Goal: Task Accomplishment & Management: Complete application form

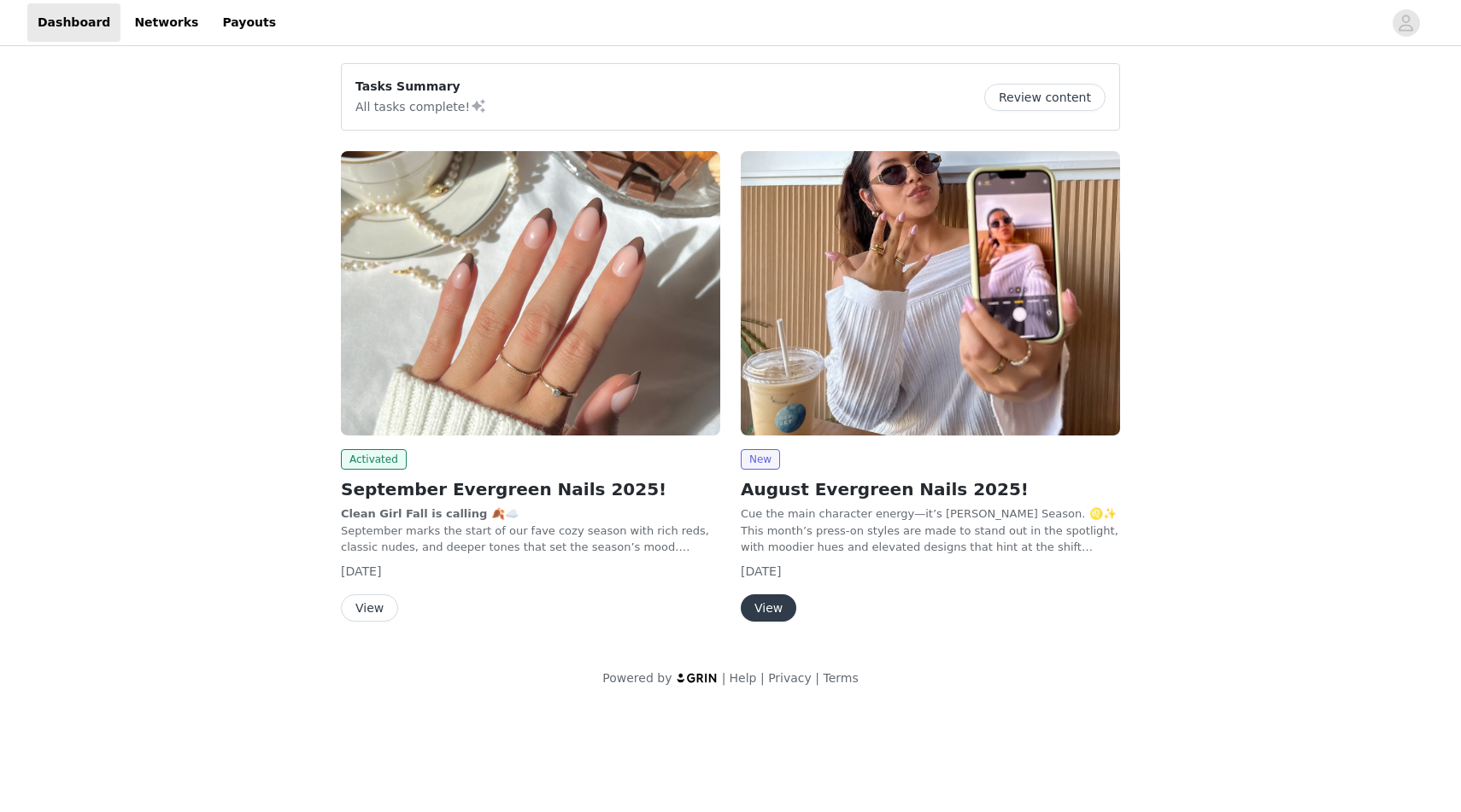
click at [1023, 99] on button "Review content" at bounding box center [1044, 98] width 122 height 27
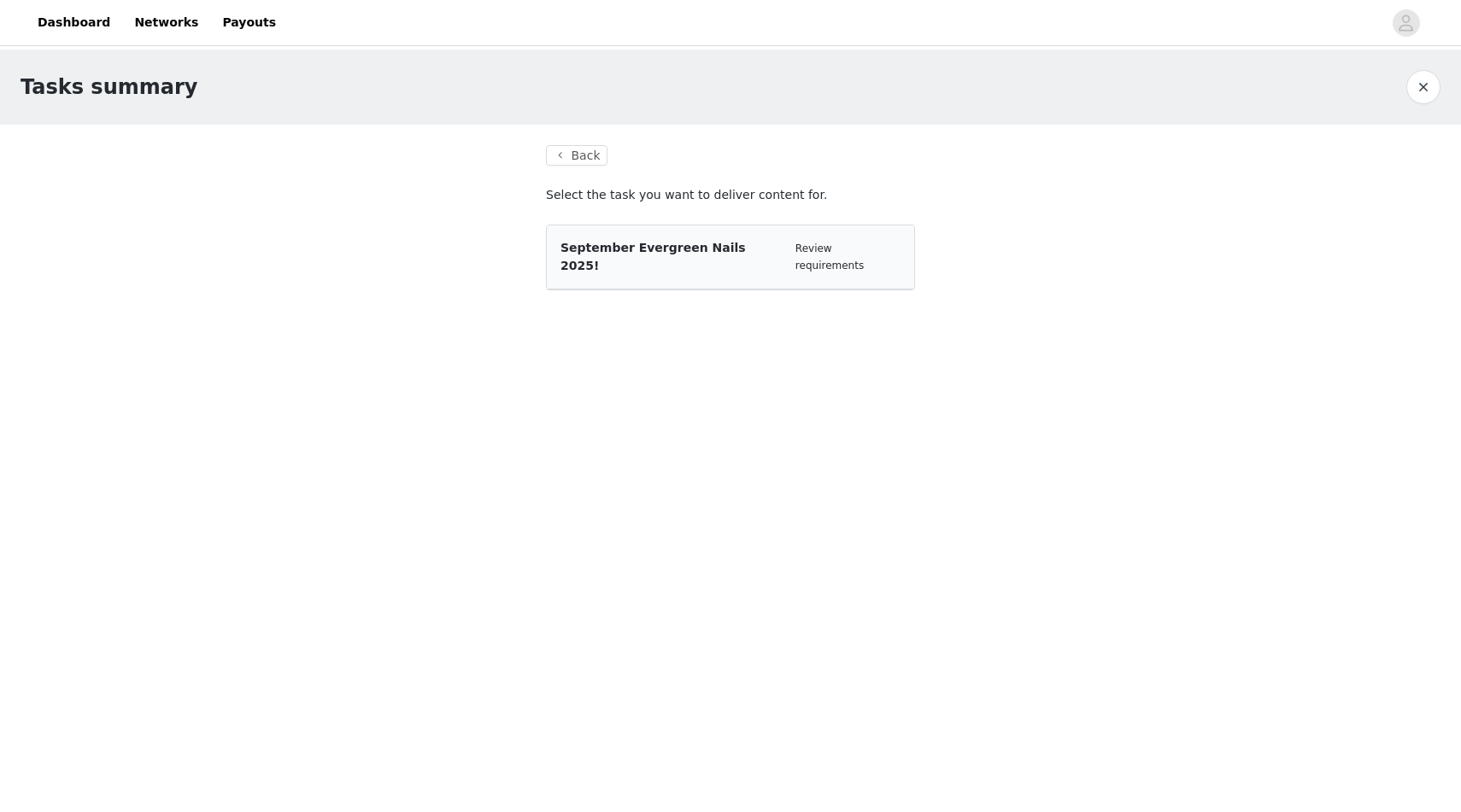
click at [670, 244] on span "September Evergreen Nails 2025!" at bounding box center [653, 257] width 185 height 32
click at [842, 246] on link "Review requirements" at bounding box center [830, 258] width 69 height 29
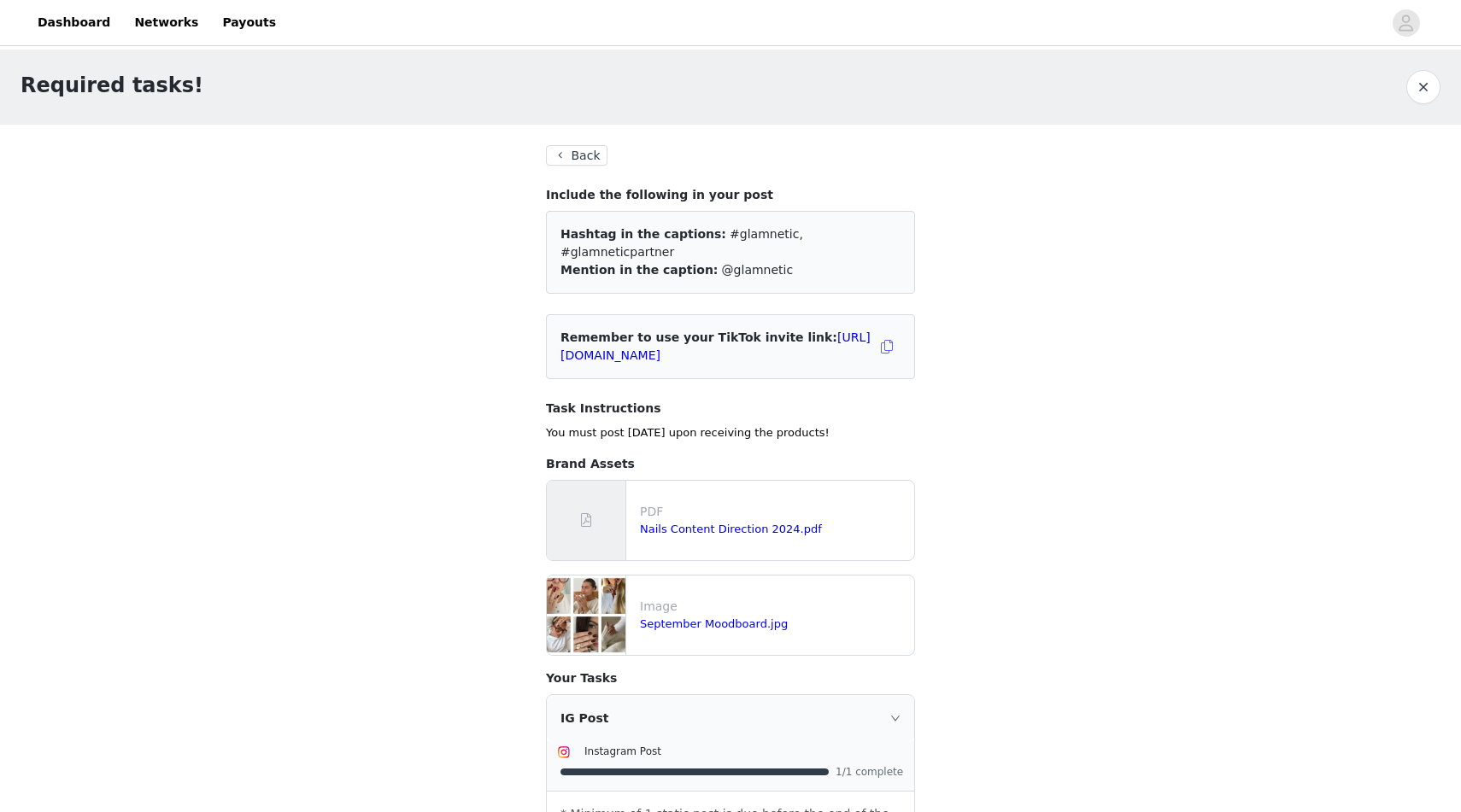
click at [955, 305] on div "Required tasks! Back Include the following in your post Hashtag in the captions…" at bounding box center [730, 720] width 1461 height 1341
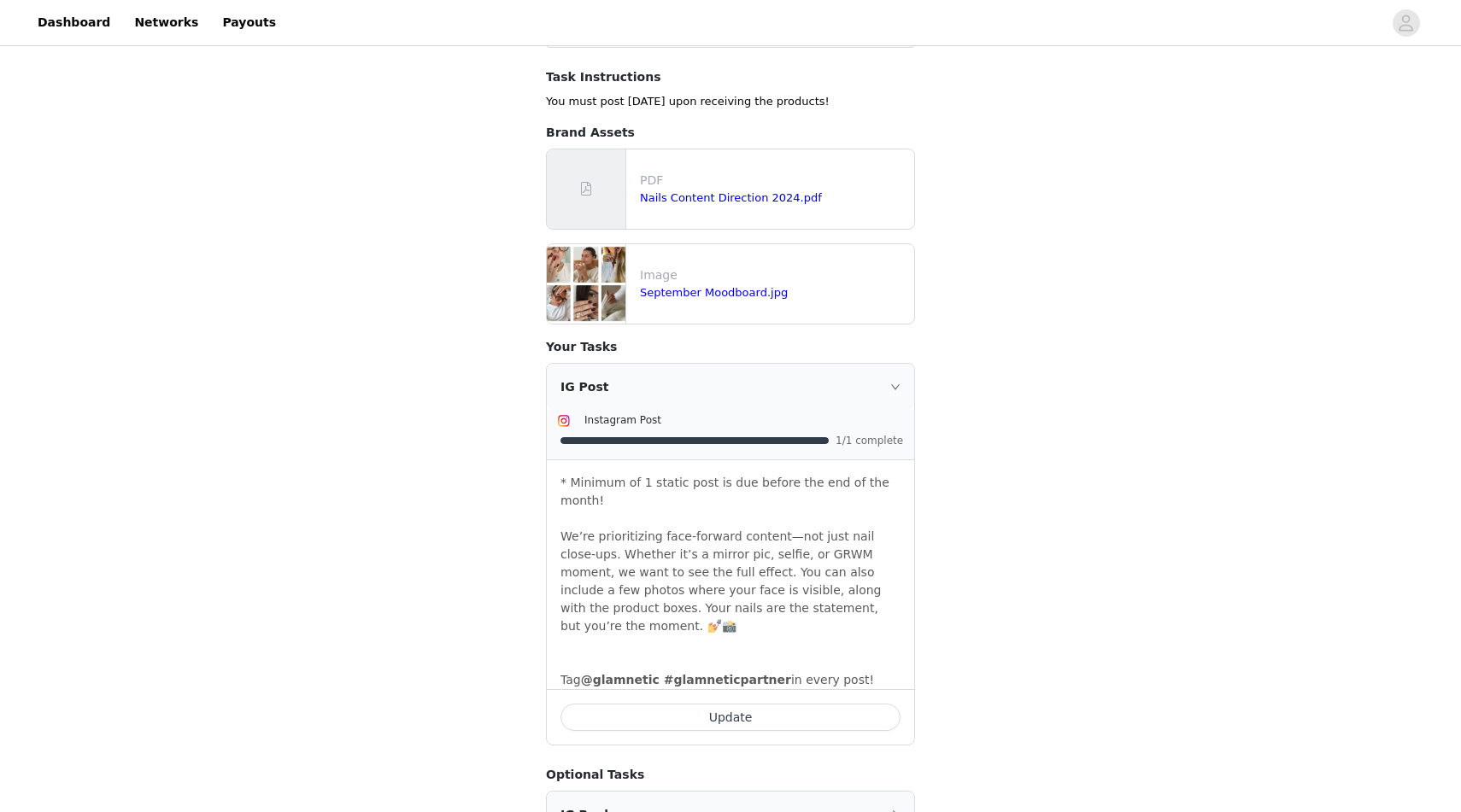
click at [1037, 353] on div "Required tasks! Back Include the following in your post Hashtag in the captions…" at bounding box center [730, 388] width 1461 height 1341
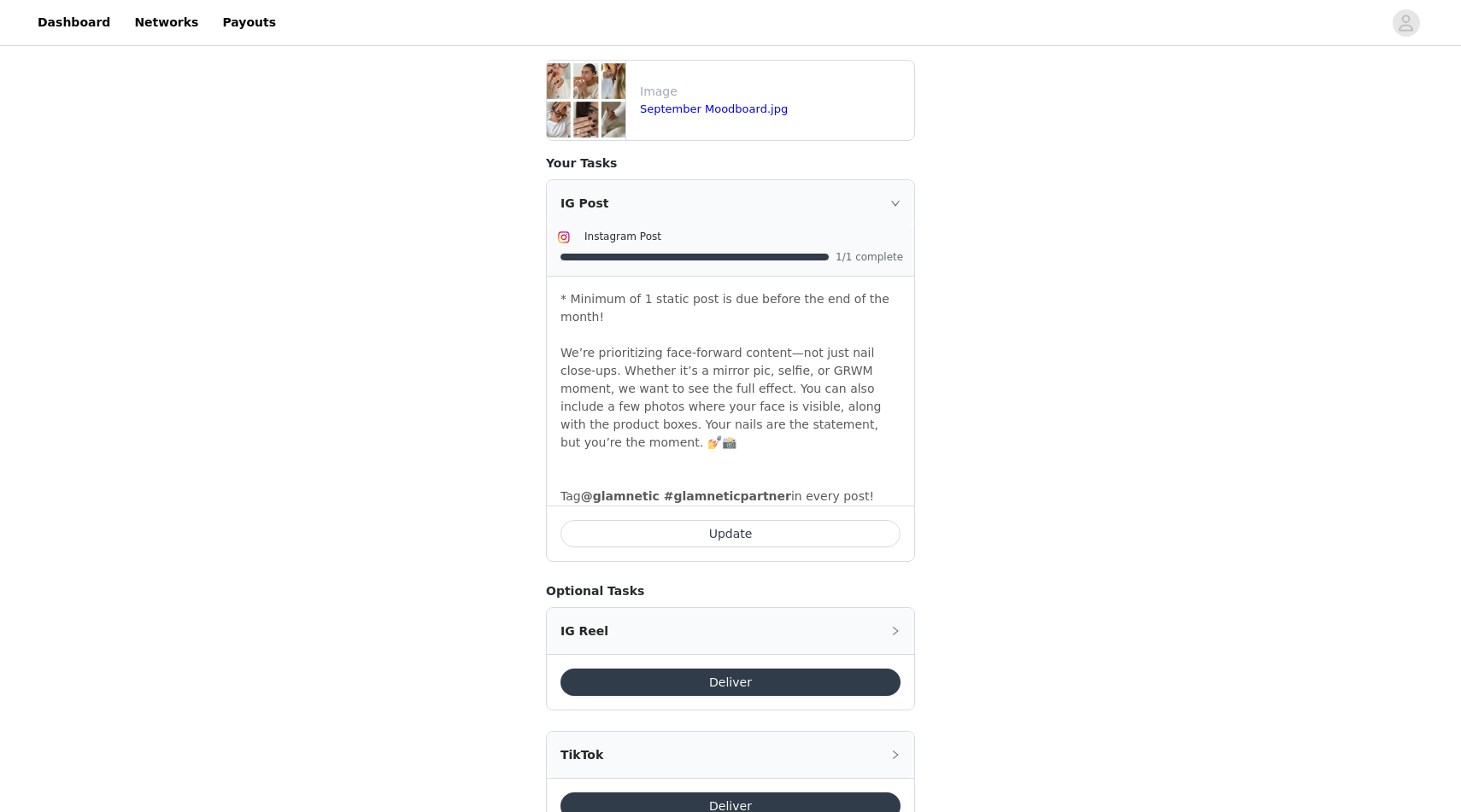
scroll to position [542, 0]
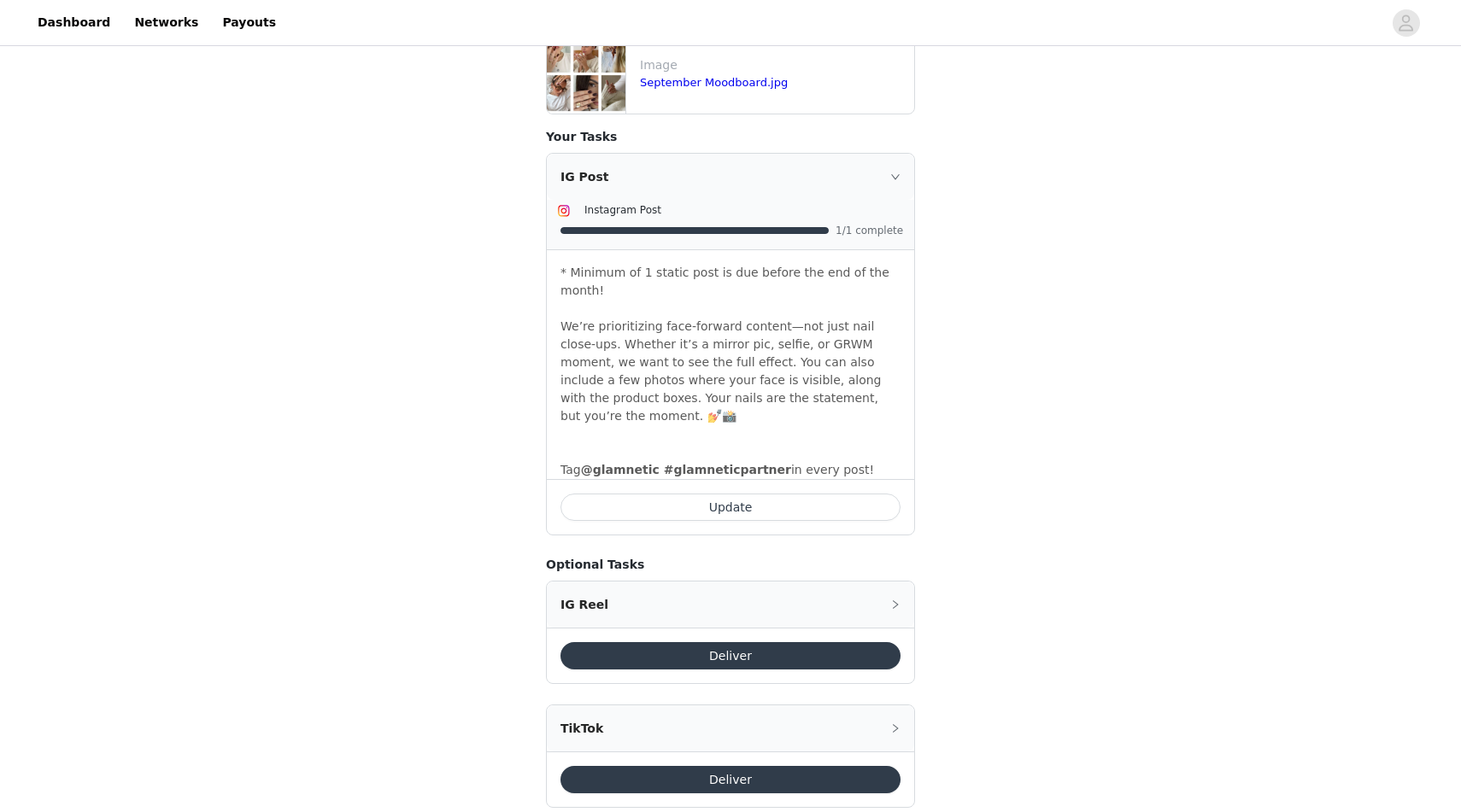
click at [799, 766] on button "Deliver" at bounding box center [731, 780] width 340 height 27
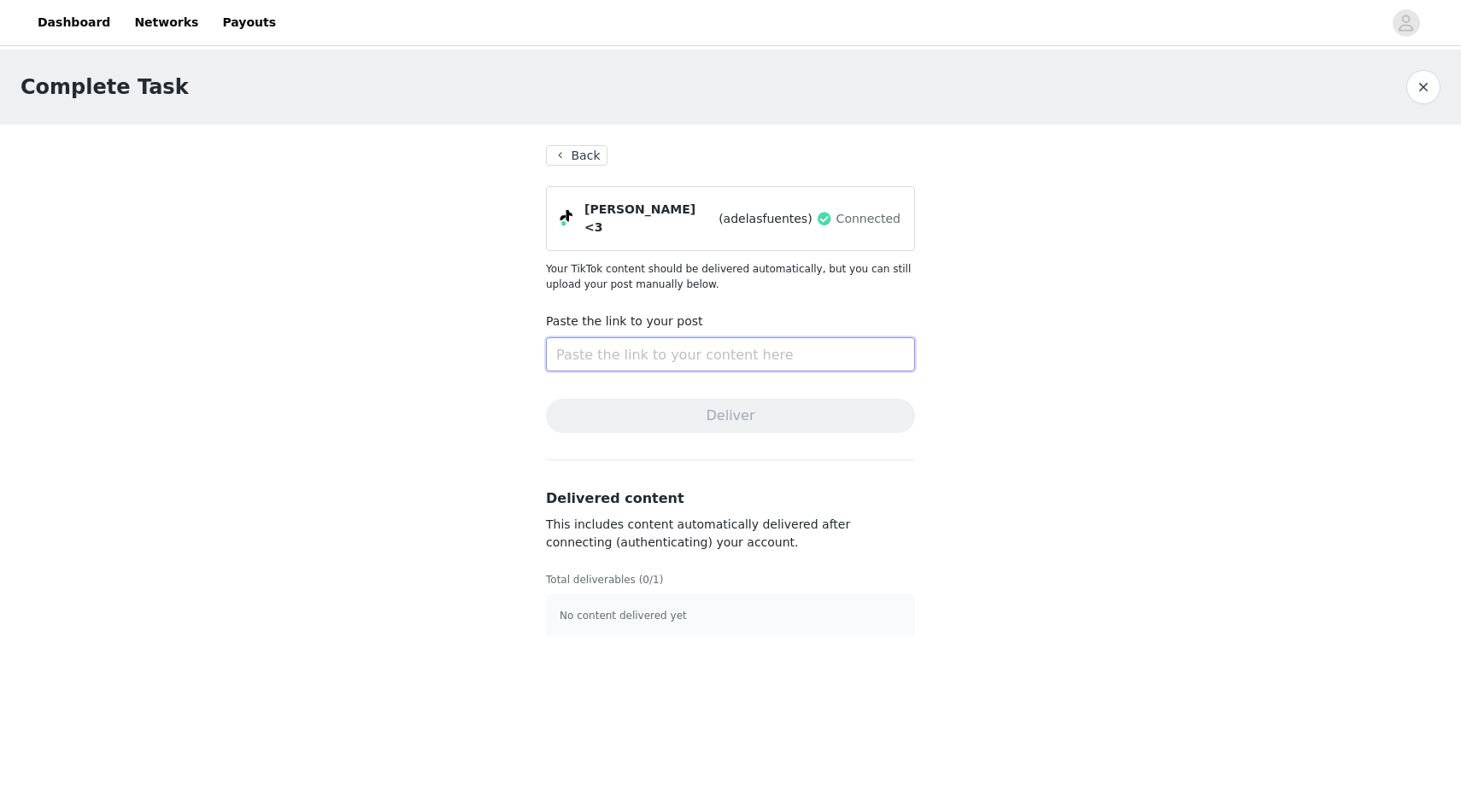
click at [679, 352] on input "text" at bounding box center [731, 353] width 369 height 34
paste input "https://www.tiktok.com/t/ZP8AJk7LJ/"
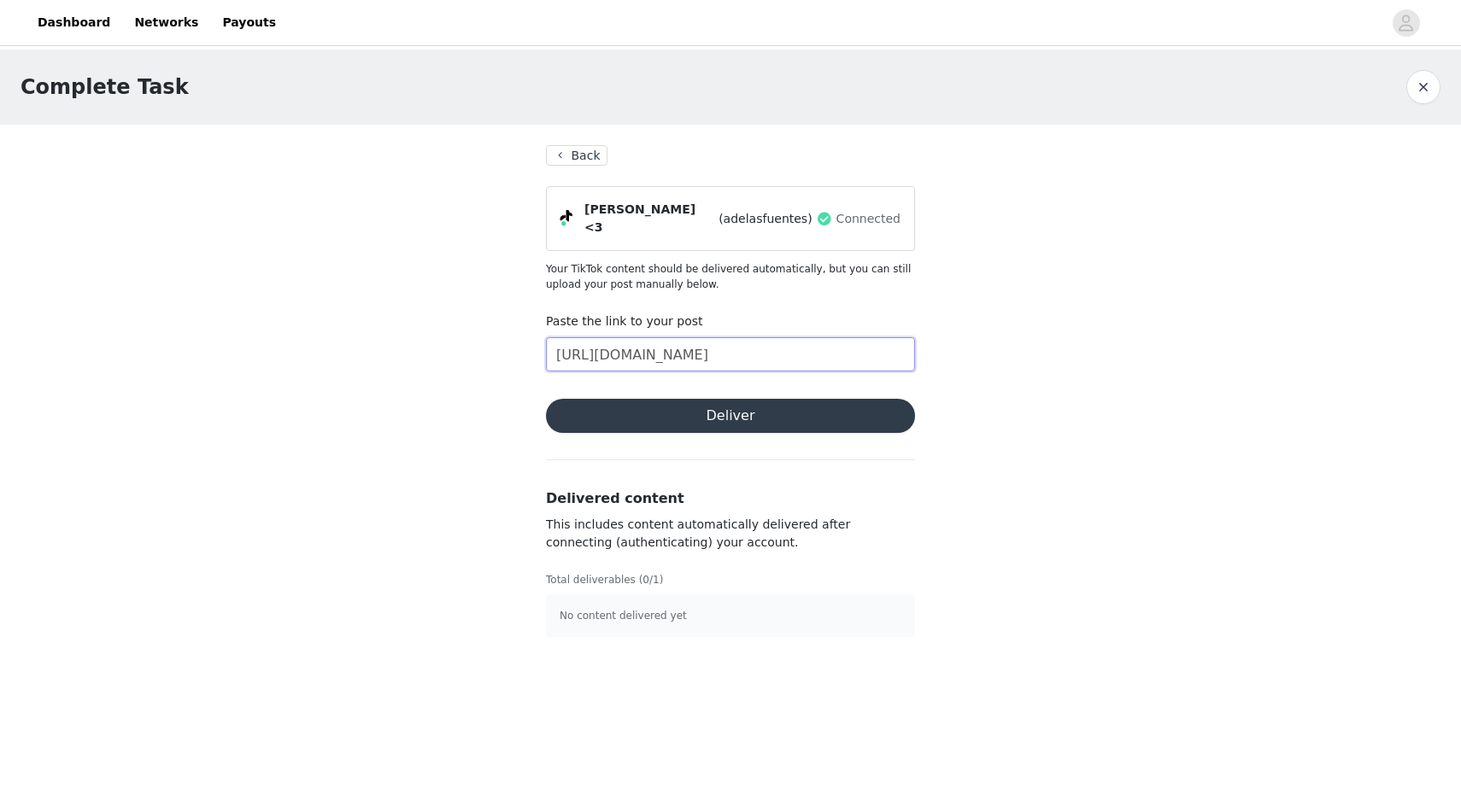
type input "https://www.tiktok.com/t/ZP8AJk7LJ/"
click at [693, 409] on button "Deliver" at bounding box center [731, 416] width 369 height 34
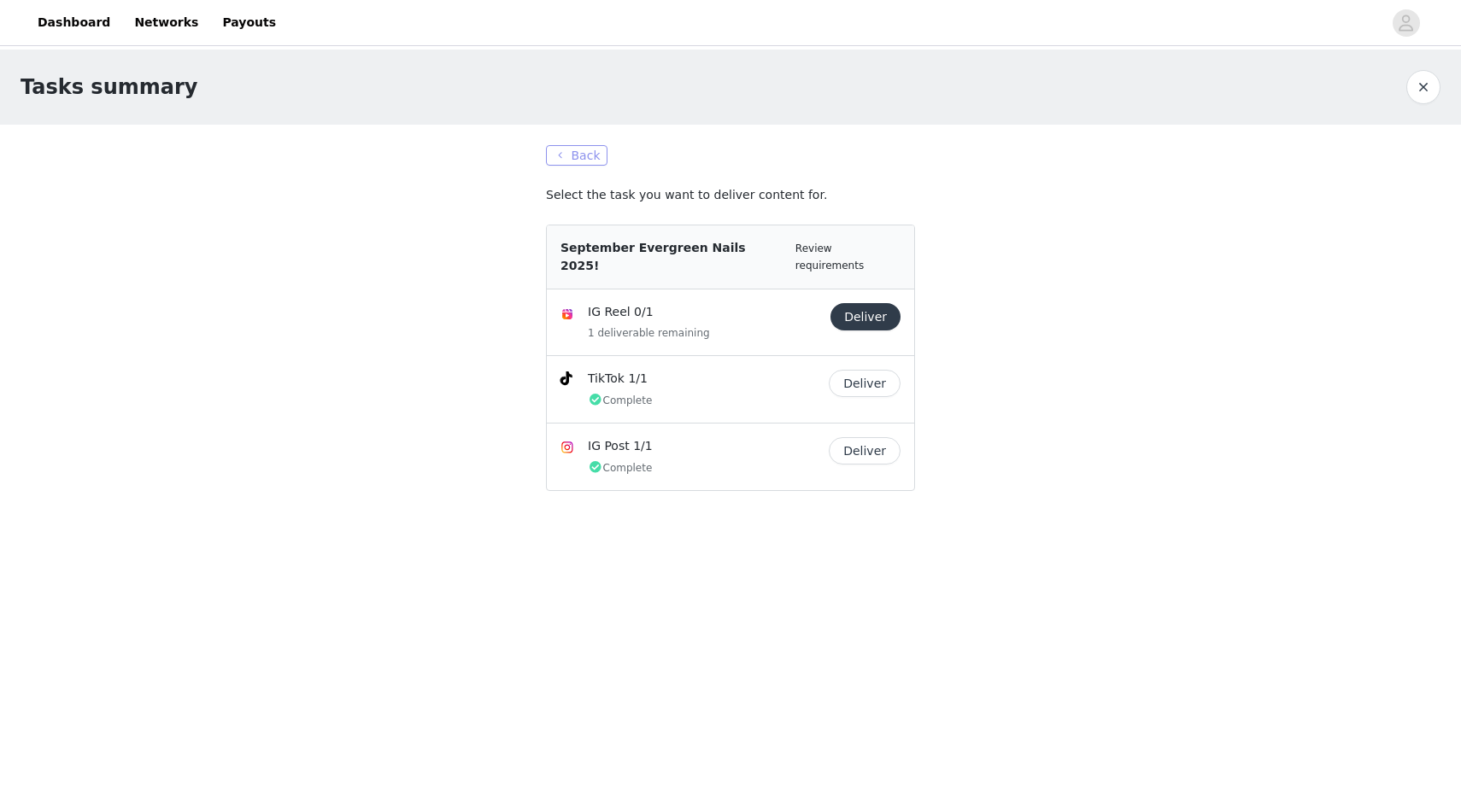
click at [577, 150] on button "Back" at bounding box center [577, 155] width 61 height 20
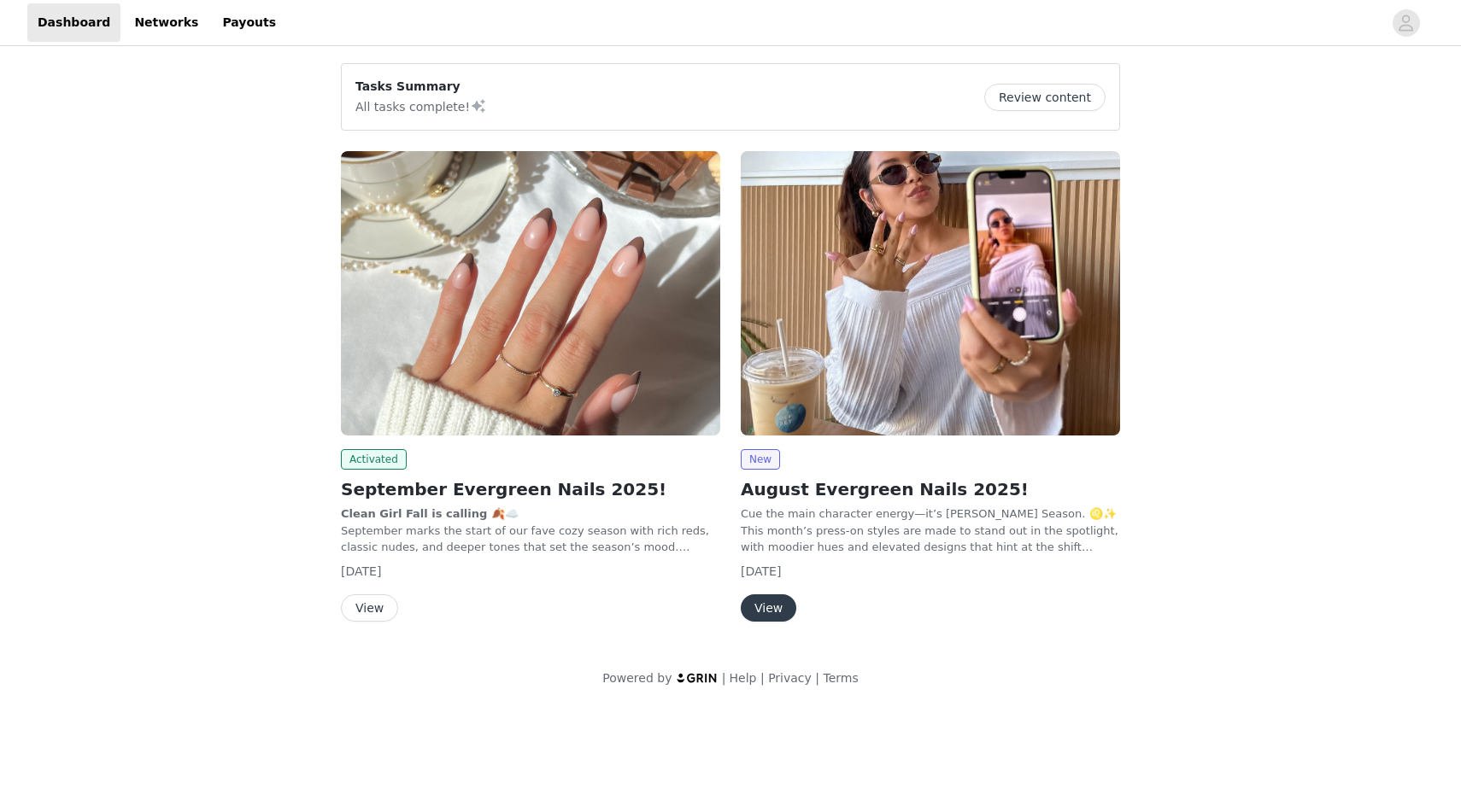
click at [376, 611] on button "View" at bounding box center [369, 608] width 58 height 27
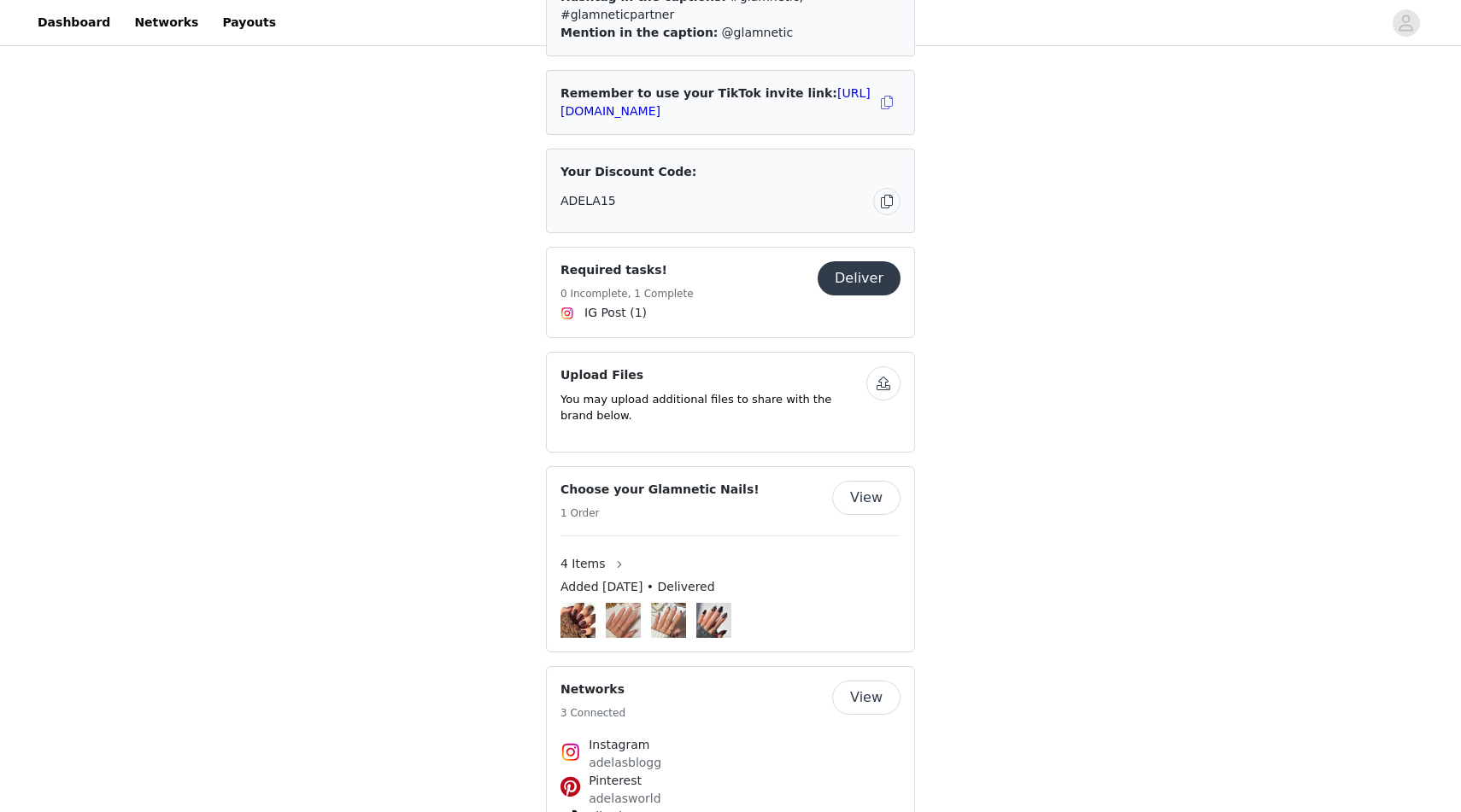
scroll to position [1774, 0]
click at [864, 680] on button "View" at bounding box center [866, 696] width 69 height 34
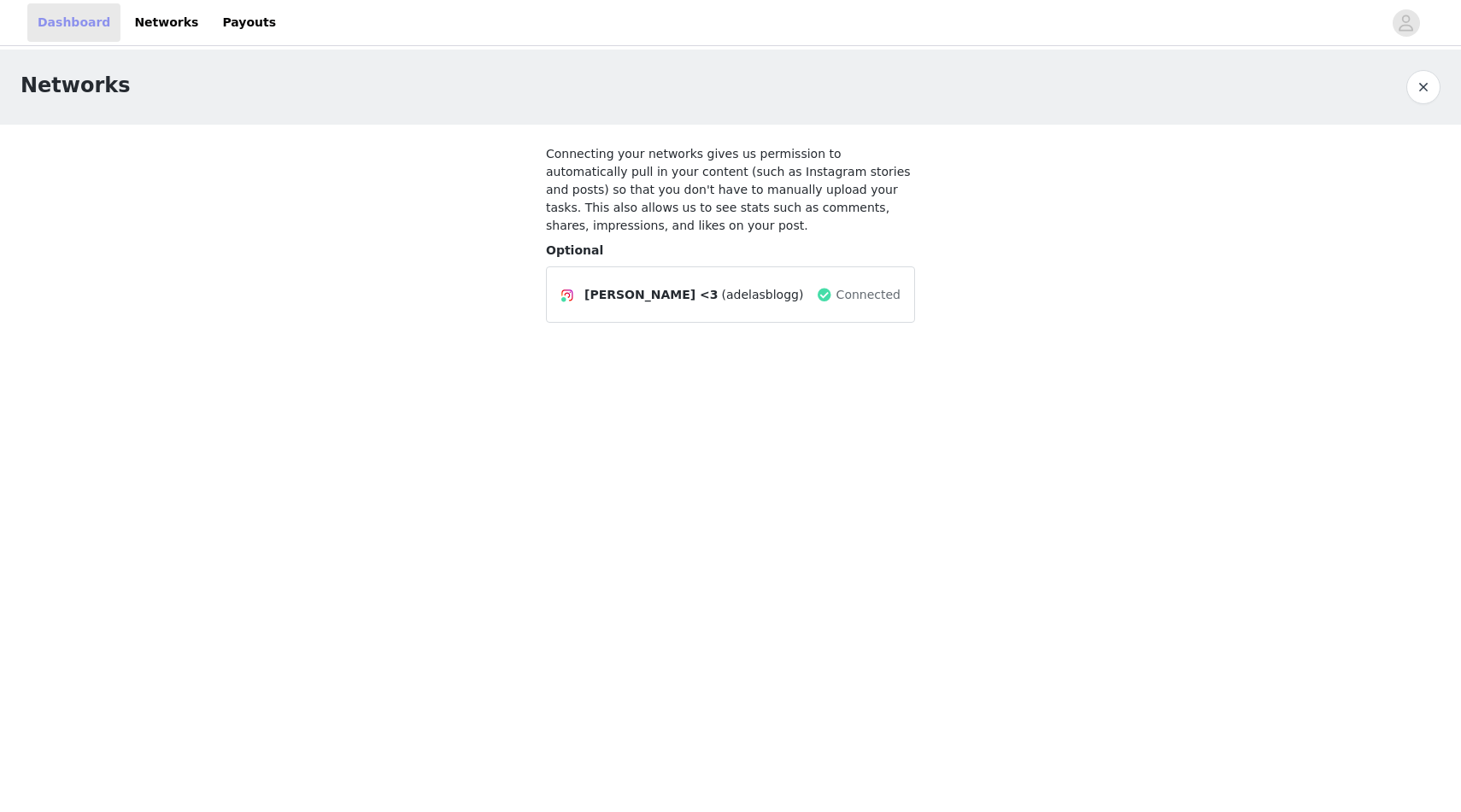
click at [78, 16] on link "Dashboard" at bounding box center [74, 23] width 93 height 38
